Goal: Communication & Community: Ask a question

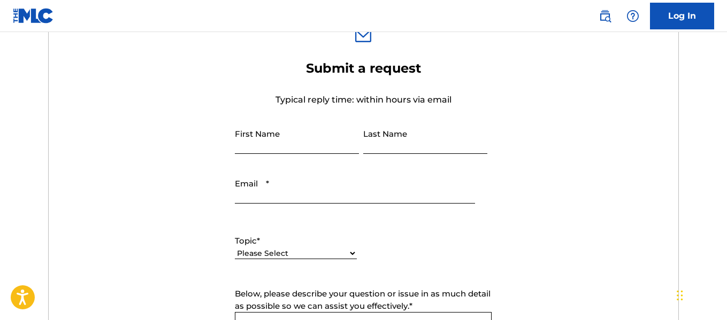
scroll to position [350, 0]
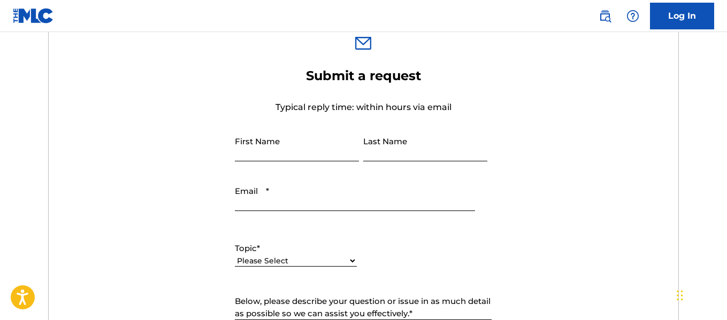
click at [287, 151] on input "First Name" at bounding box center [297, 146] width 124 height 30
type input "[PERSON_NAME]"
click at [429, 146] on input "Last Name" at bounding box center [425, 146] width 124 height 30
type input "[PERSON_NAME]"
click at [295, 204] on input "Email *" at bounding box center [355, 196] width 240 height 30
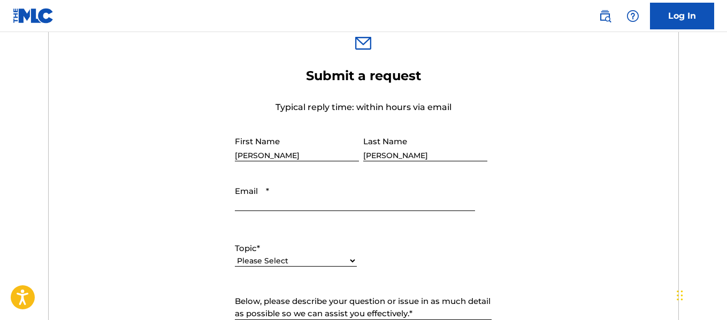
type input "[EMAIL_ADDRESS][DOMAIN_NAME]"
click at [354, 260] on select "Please Select I need help with my account I need help with managing my catalog …" at bounding box center [296, 261] width 122 height 11
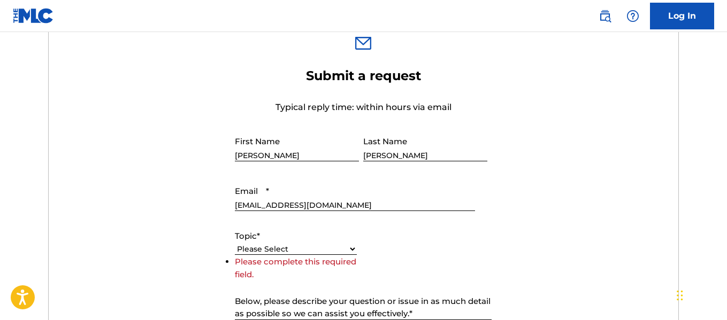
click at [354, 253] on select "Please Select I need help with my account I need help with managing my catalog …" at bounding box center [296, 249] width 122 height 11
click at [352, 247] on select "Please Select I need help with my account I need help with managing my catalog …" at bounding box center [296, 249] width 122 height 11
select select "I need help with my account"
click at [235, 255] on select "Please Select I need help with my account I need help with managing my catalog …" at bounding box center [296, 249] width 122 height 11
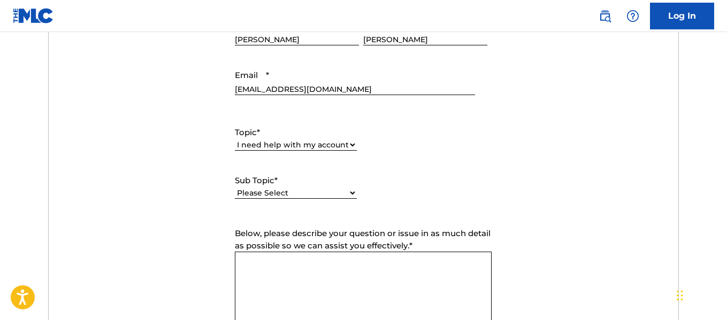
scroll to position [484, 0]
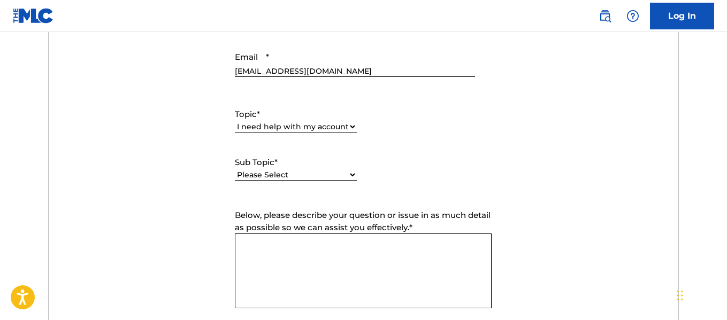
click at [351, 174] on select "Please Select I need help with my user account I can't log in to my user accoun…" at bounding box center [296, 174] width 122 height 11
click at [351, 161] on select "Please Select I need help with my user account I can't log in to my user accoun…" at bounding box center [296, 163] width 122 height 11
select select "I was not verified as a user"
click at [235, 169] on select "Please Select I need help with my user account I can't log in to my user accoun…" at bounding box center [296, 163] width 122 height 11
click at [299, 246] on textarea "Below, please describe your question or issue in as much detail as possible so …" at bounding box center [363, 271] width 257 height 75
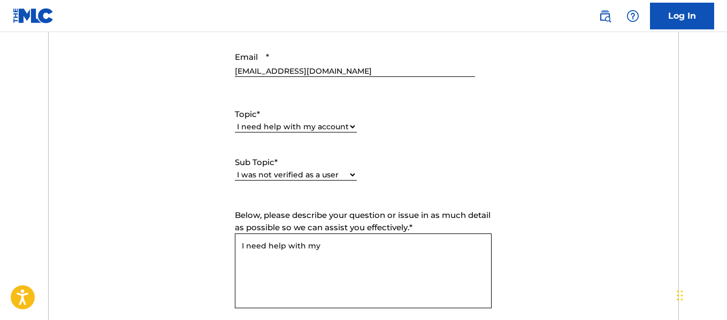
paste textarea "identity verification"
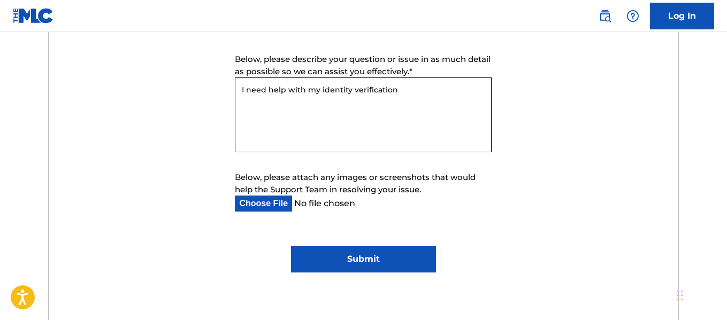
scroll to position [659, 0]
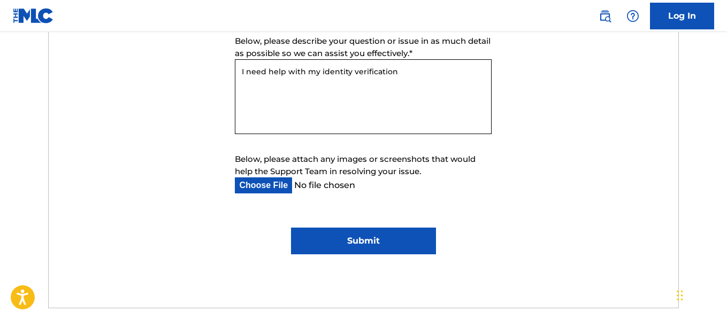
type textarea "I need help with my identity verification"
click at [271, 188] on input "Below, please attach any images or screenshots that would help the Support Team…" at bounding box center [355, 185] width 240 height 16
type input "C:\fakepath\Drivers Licence.pdf"
click at [361, 239] on input "Submit" at bounding box center [363, 241] width 145 height 27
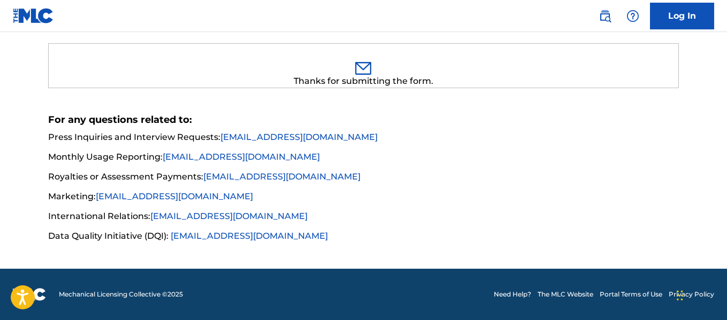
scroll to position [45, 0]
